Goal: Check status: Check status

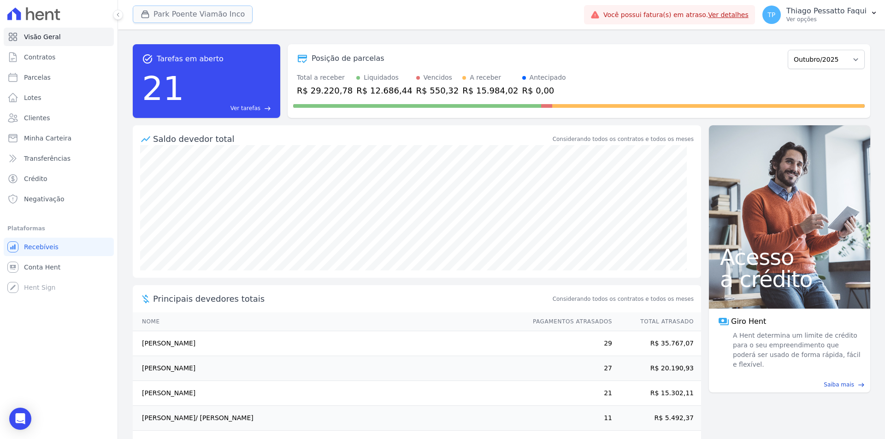
click at [193, 11] on button "Park Poente Viamão Inco" at bounding box center [193, 15] width 120 height 18
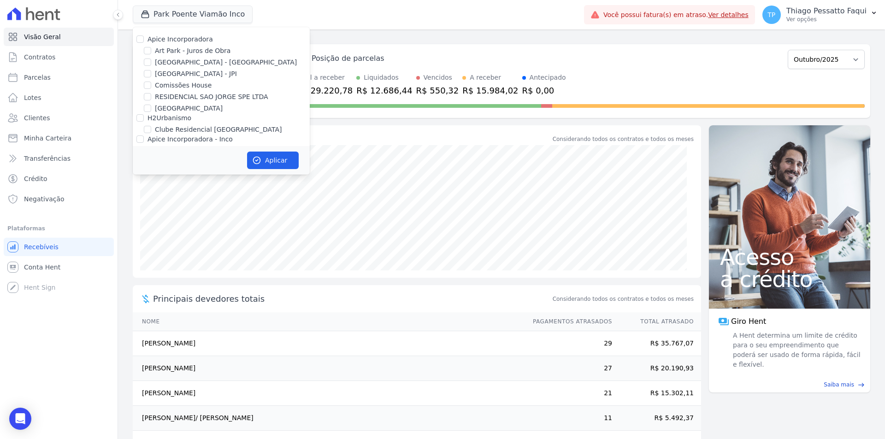
drag, startPoint x: 170, startPoint y: 138, endPoint x: 198, endPoint y: 150, distance: 30.1
click at [170, 139] on label "Apice Incorporadora - Inco" at bounding box center [190, 139] width 85 height 7
click at [144, 139] on input "Apice Incorporadora - Inco" at bounding box center [139, 139] width 7 height 7
checkbox input "true"
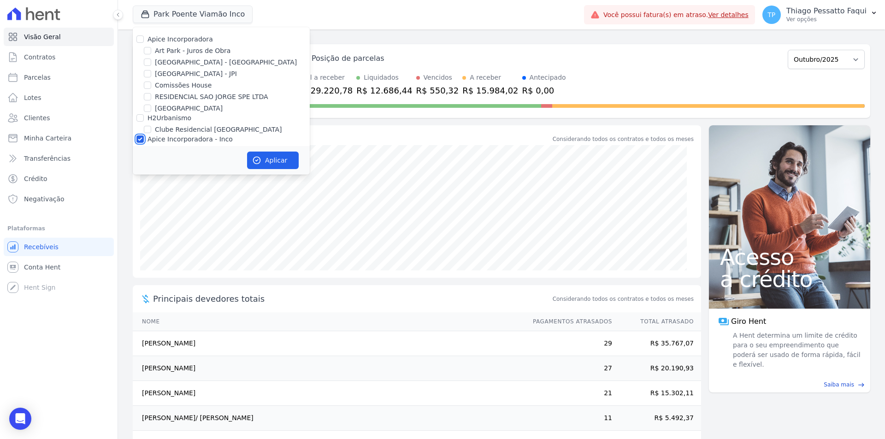
checkbox input "true"
click at [272, 163] on button "Aplicar" at bounding box center [273, 161] width 52 height 18
click at [44, 113] on span "Clientes" at bounding box center [37, 117] width 26 height 9
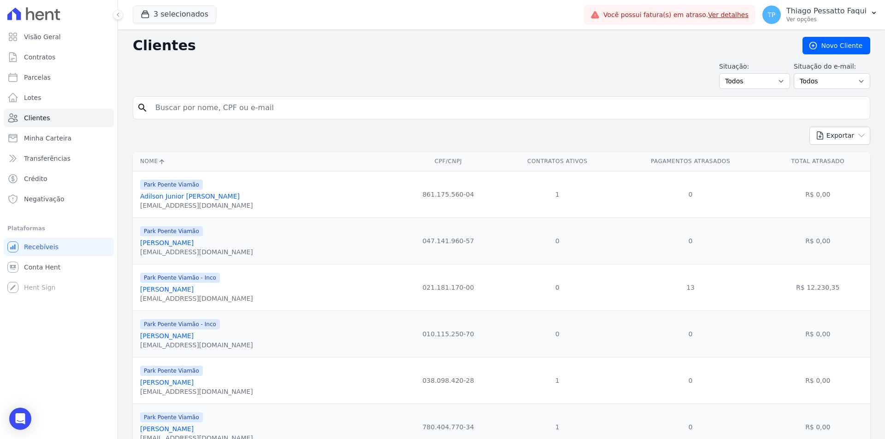
click at [203, 110] on input "search" at bounding box center [508, 108] width 716 height 18
type input "[PERSON_NAME]"
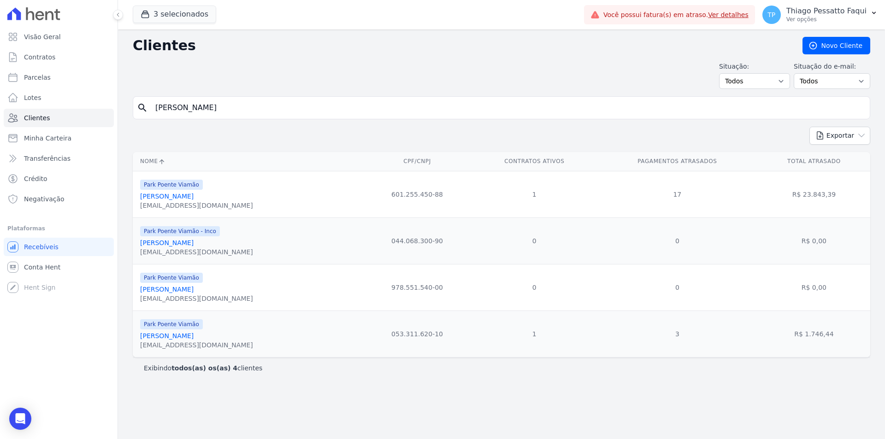
click at [193, 241] on link "[PERSON_NAME]" at bounding box center [166, 242] width 53 height 7
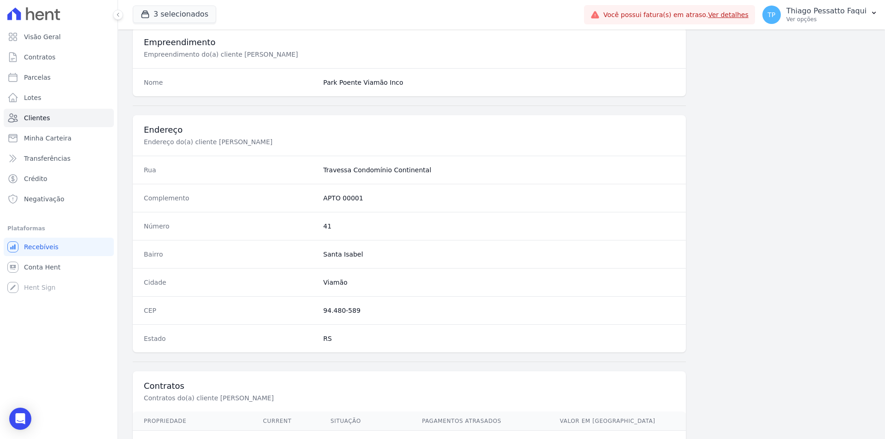
scroll to position [423, 0]
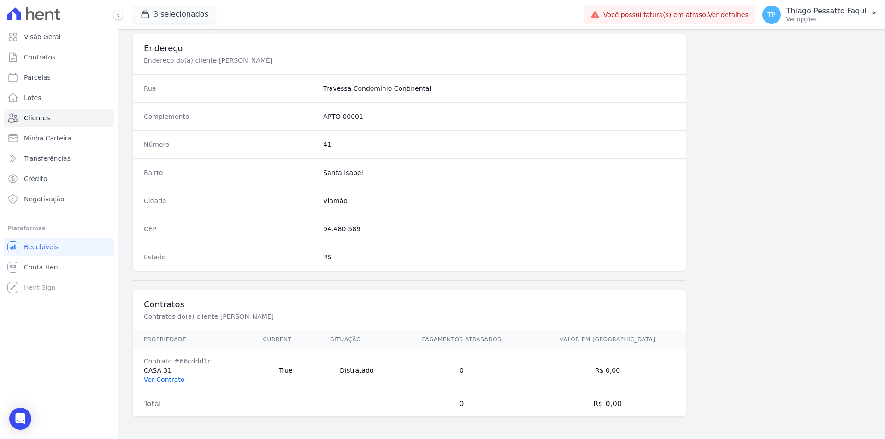
click at [171, 379] on link "Ver Contrato" at bounding box center [164, 379] width 41 height 7
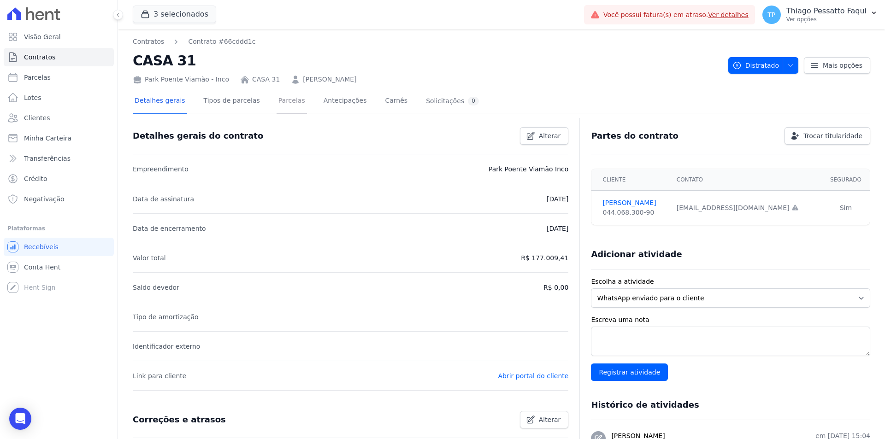
click at [277, 100] on link "Parcelas" at bounding box center [292, 101] width 30 height 24
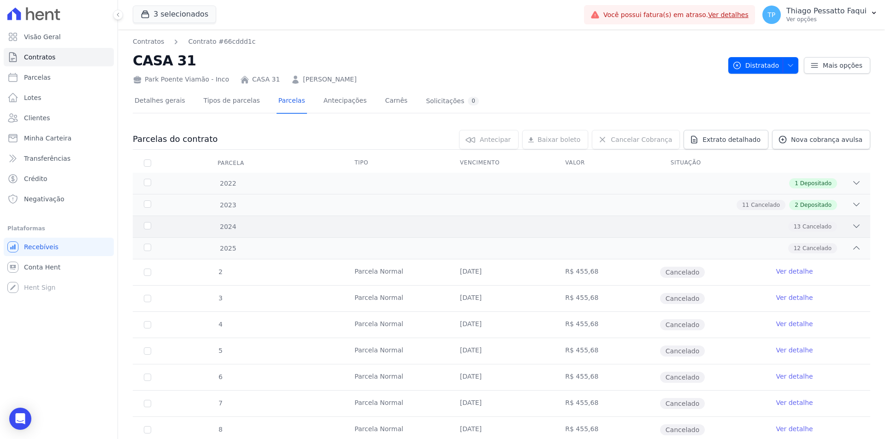
click at [559, 224] on div "13 Cancelado" at bounding box center [537, 227] width 647 height 10
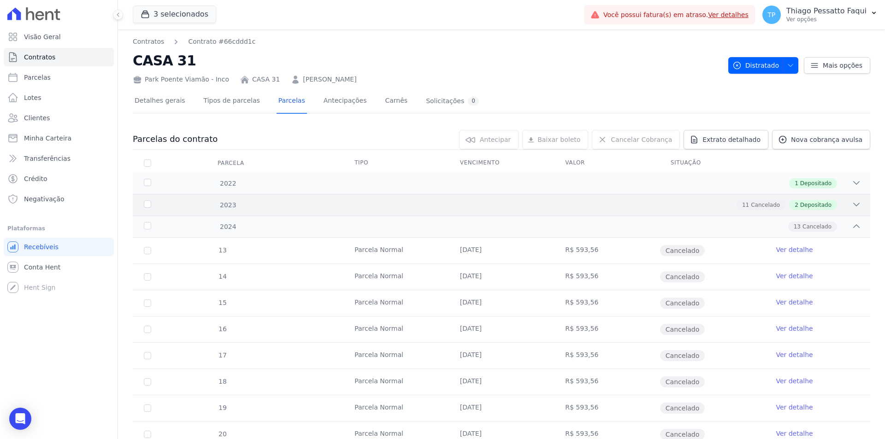
click at [552, 198] on div "2023 11 Cancelado 2 Depositado" at bounding box center [502, 205] width 738 height 22
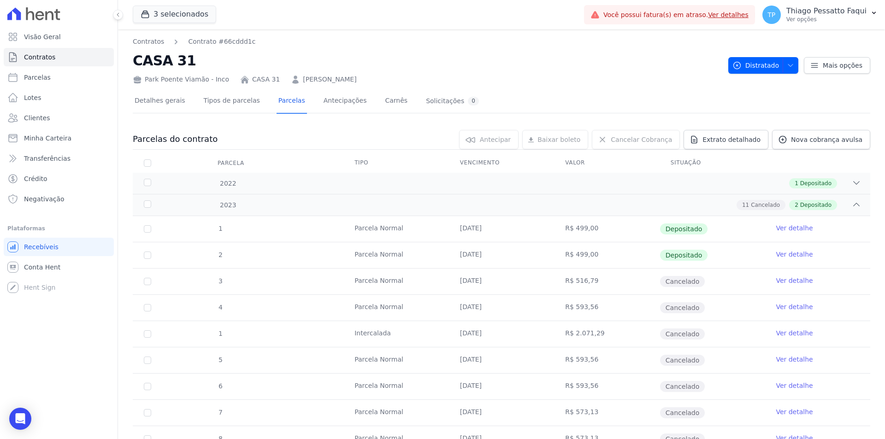
click at [475, 297] on td "[DATE]" at bounding box center [502, 308] width 106 height 26
click at [479, 279] on td "[DATE]" at bounding box center [502, 282] width 106 height 26
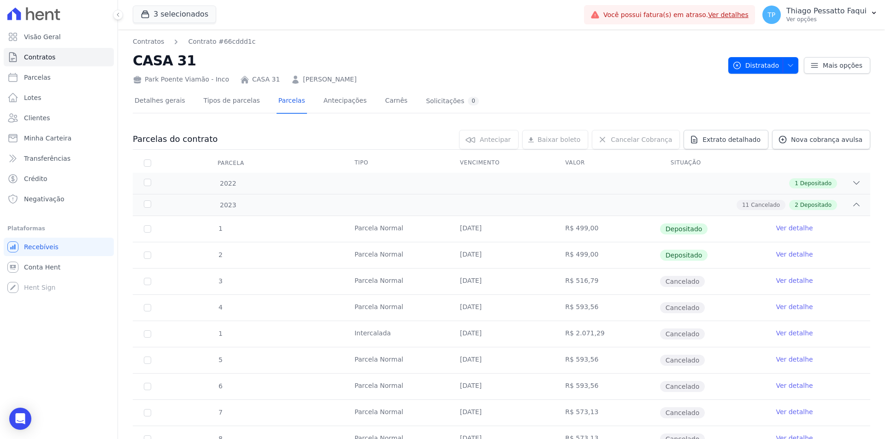
click at [479, 279] on td "[DATE]" at bounding box center [502, 282] width 106 height 26
click at [424, 184] on div "1 Depositado" at bounding box center [537, 183] width 647 height 10
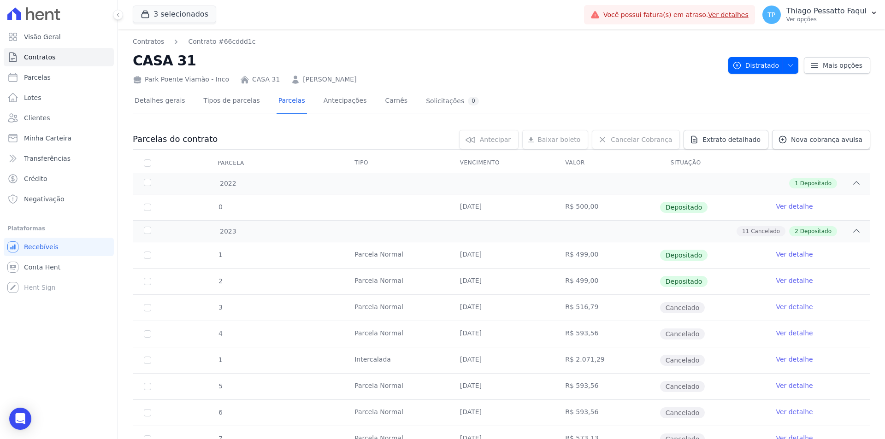
click at [356, 75] on link "[PERSON_NAME]" at bounding box center [329, 80] width 53 height 10
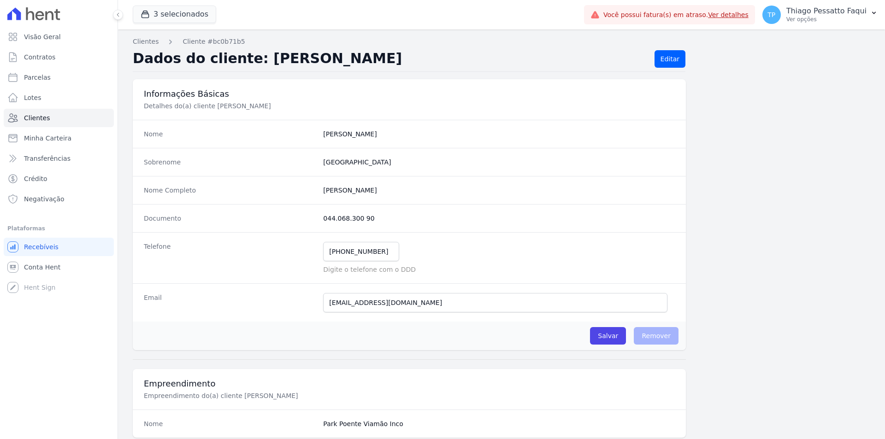
click at [360, 74] on div "Clientes Cliente #bc0b71b5 Dados do cliente: [PERSON_NAME] Editar Informações B…" at bounding box center [501, 446] width 767 height 833
